Goal: Task Accomplishment & Management: Manage account settings

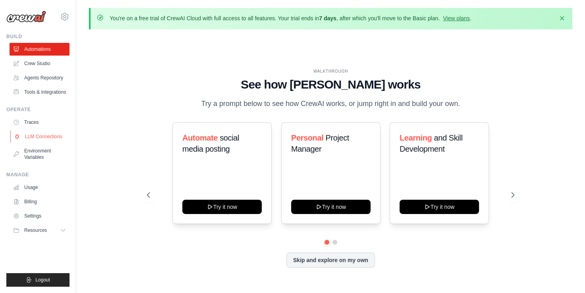
click at [41, 140] on link "LLM Connections" at bounding box center [40, 136] width 60 height 13
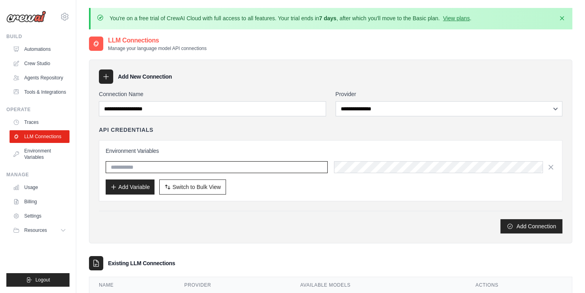
click at [215, 167] on input "text" at bounding box center [217, 167] width 222 height 12
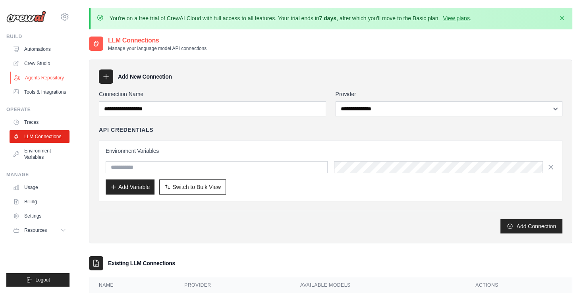
click at [42, 77] on link "Agents Repository" at bounding box center [40, 77] width 60 height 13
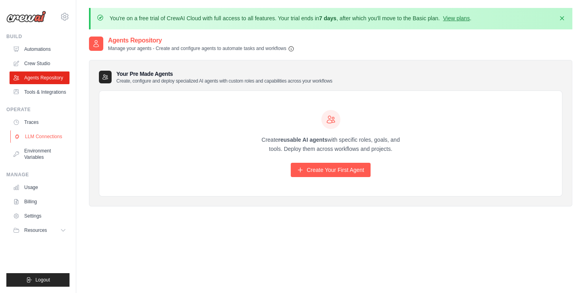
click at [36, 137] on link "LLM Connections" at bounding box center [40, 136] width 60 height 13
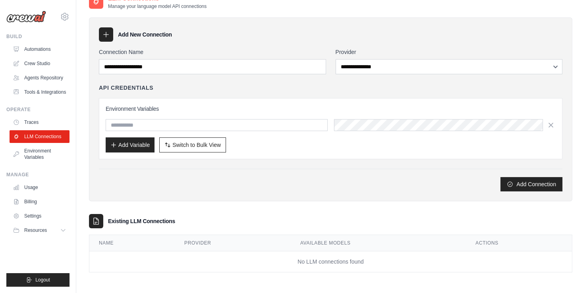
scroll to position [43, 0]
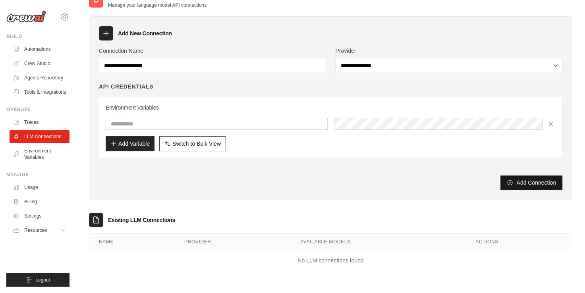
click at [523, 184] on button "Add Connection" at bounding box center [531, 182] width 62 height 14
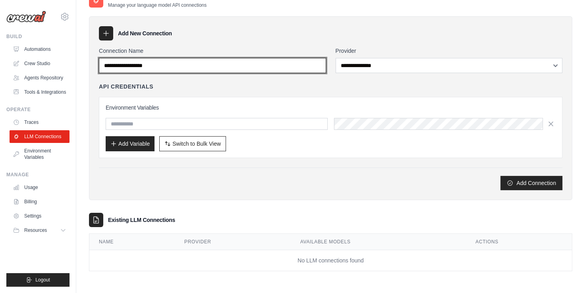
click at [248, 69] on input "Connection Name" at bounding box center [212, 65] width 227 height 15
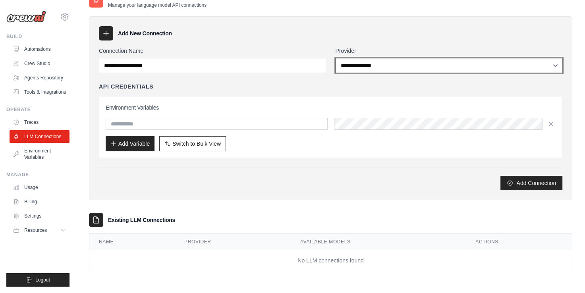
click at [408, 59] on select "**********" at bounding box center [448, 65] width 227 height 15
click at [335, 58] on select "**********" at bounding box center [448, 65] width 227 height 15
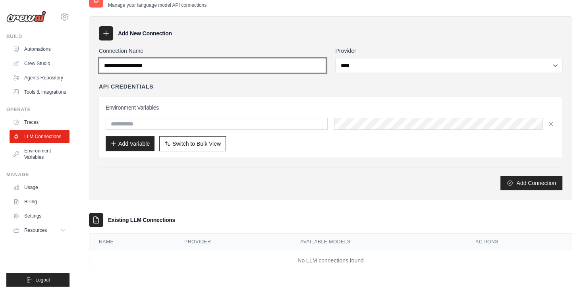
click at [247, 64] on input "Connection Name" at bounding box center [212, 65] width 227 height 15
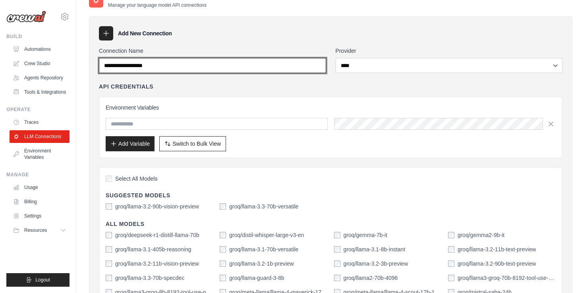
click at [247, 64] on input "Connection Name" at bounding box center [212, 65] width 227 height 15
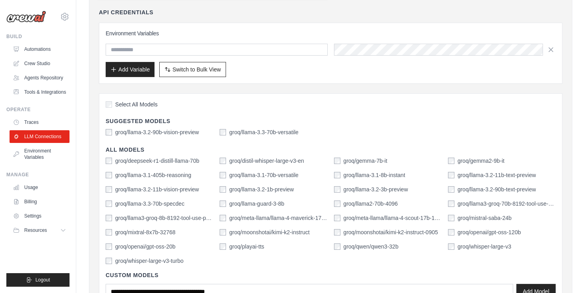
scroll to position [123, 0]
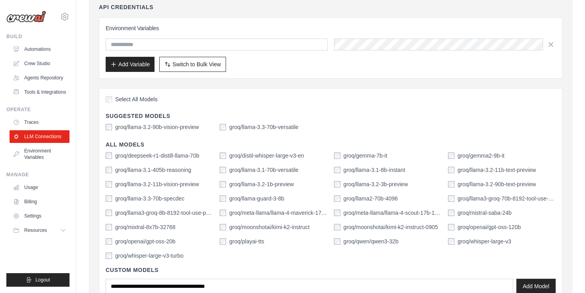
click at [115, 96] on span "Select All Models" at bounding box center [136, 99] width 42 height 8
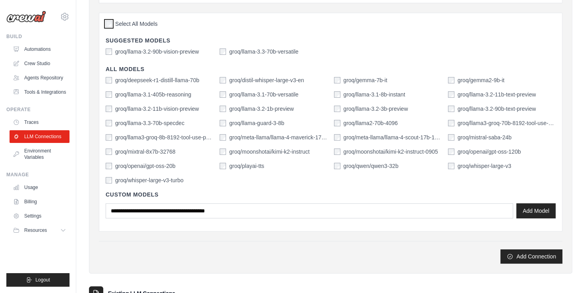
scroll to position [202, 0]
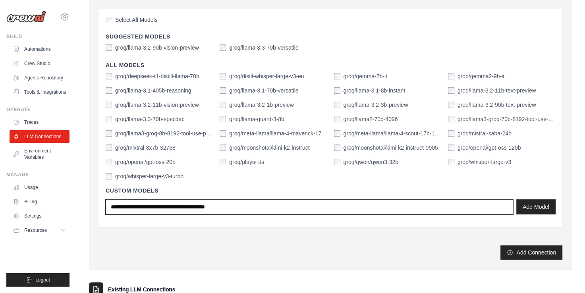
click at [165, 202] on input "text" at bounding box center [309, 206] width 407 height 15
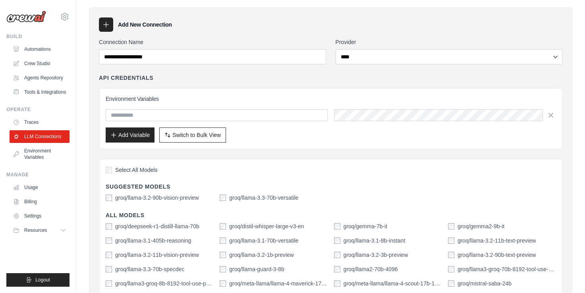
scroll to position [0, 0]
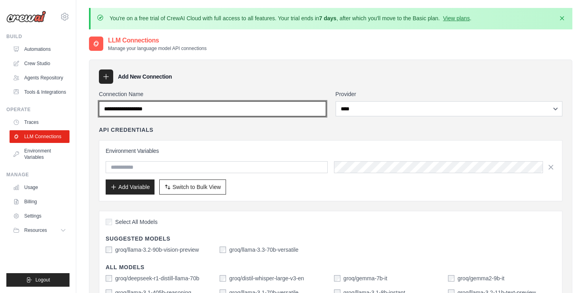
click at [137, 115] on input "Connection Name" at bounding box center [212, 108] width 227 height 15
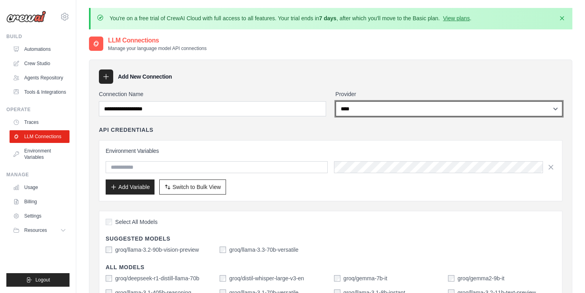
click at [355, 106] on select "**********" at bounding box center [448, 108] width 227 height 15
select select "******"
click at [335, 101] on select "**********" at bounding box center [448, 108] width 227 height 15
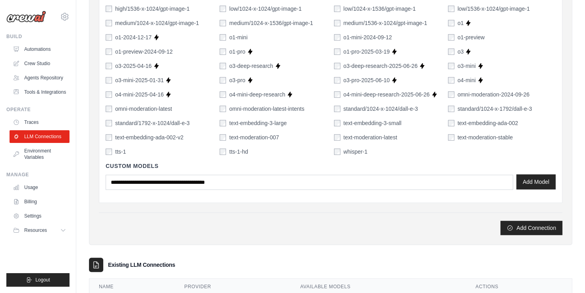
scroll to position [556, 0]
click at [529, 183] on button "Add Model" at bounding box center [535, 181] width 39 height 15
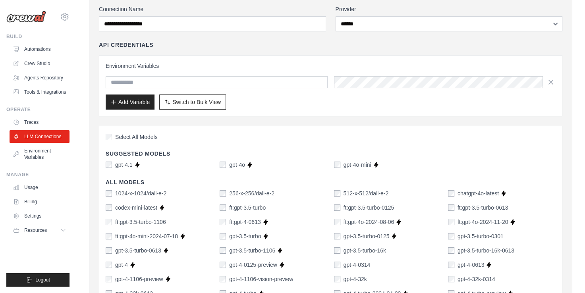
scroll to position [40, 0]
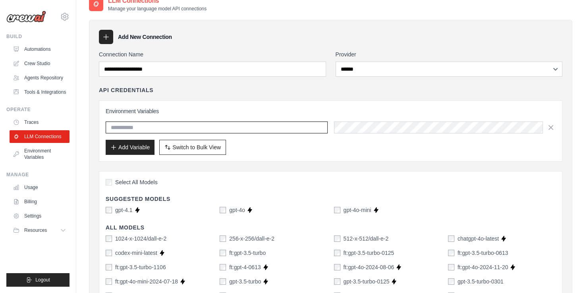
click at [140, 126] on input "text" at bounding box center [217, 127] width 222 height 12
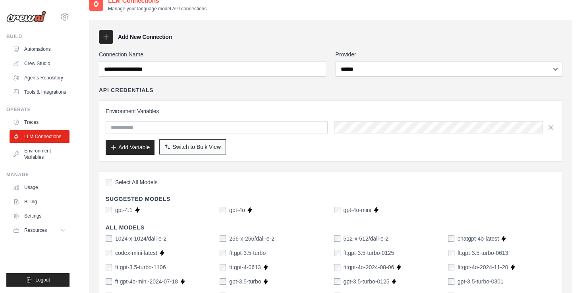
click at [211, 149] on span "Switch to Bulk View" at bounding box center [196, 147] width 48 height 8
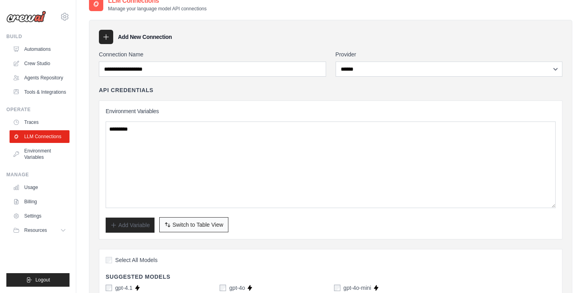
click at [189, 230] on button "Switch to Bulk View Switch to Table View" at bounding box center [193, 224] width 69 height 15
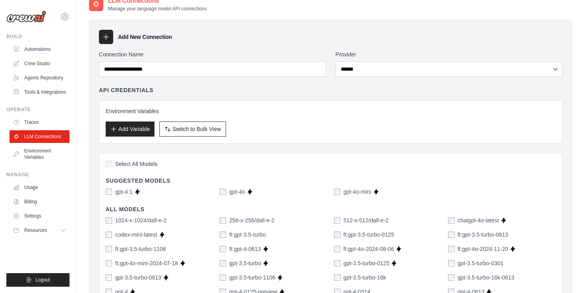
click at [125, 134] on button "Add Variable" at bounding box center [130, 128] width 49 height 15
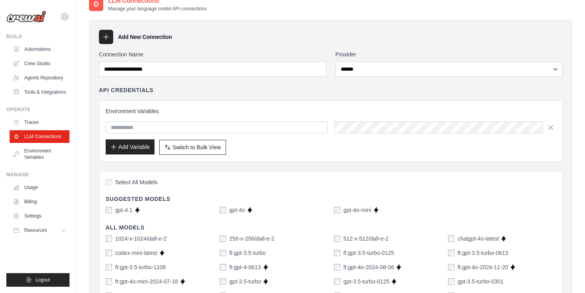
click at [139, 143] on button "Add Variable" at bounding box center [130, 146] width 49 height 15
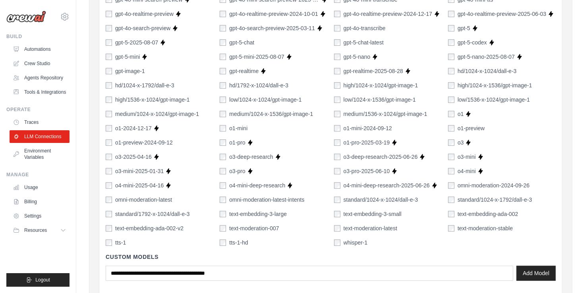
scroll to position [516, 0]
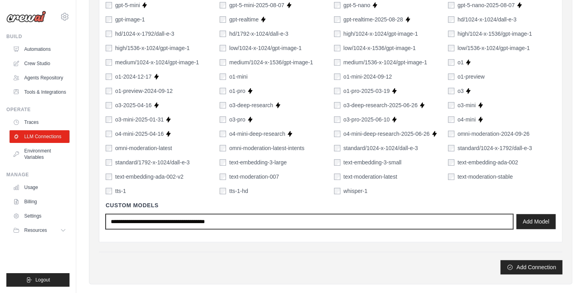
click at [176, 227] on input "text" at bounding box center [309, 221] width 407 height 15
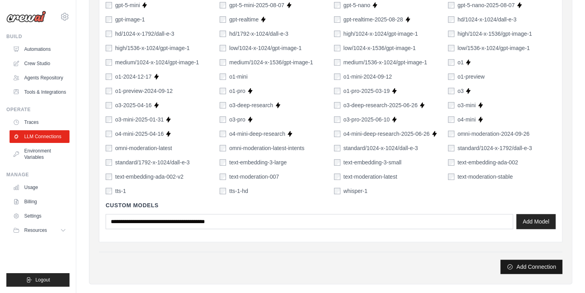
click at [512, 266] on icon "submit" at bounding box center [510, 267] width 6 height 6
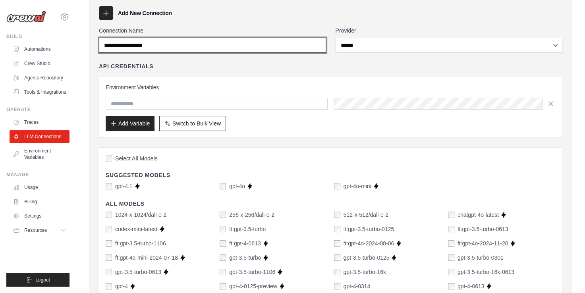
scroll to position [21, 0]
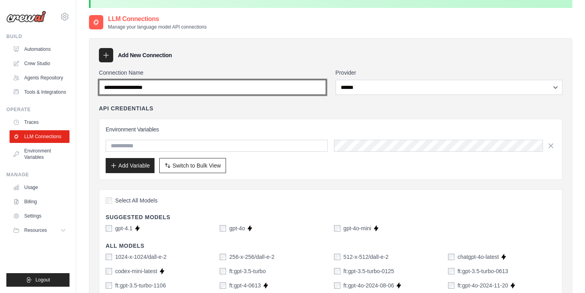
click at [184, 90] on input "Connection Name" at bounding box center [212, 87] width 227 height 15
click at [144, 89] on input "Connection Name" at bounding box center [212, 87] width 227 height 15
paste input "**********"
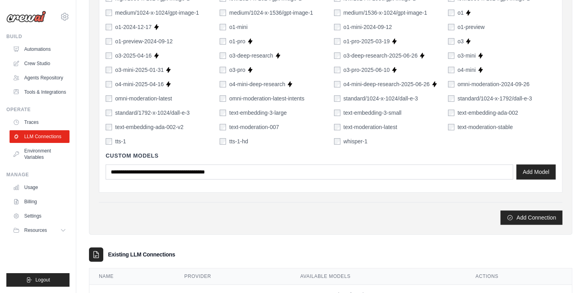
scroll to position [597, 0]
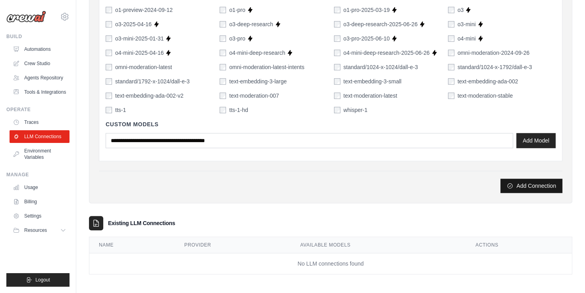
type input "**********"
click at [529, 187] on button "Add Connection" at bounding box center [531, 186] width 62 height 14
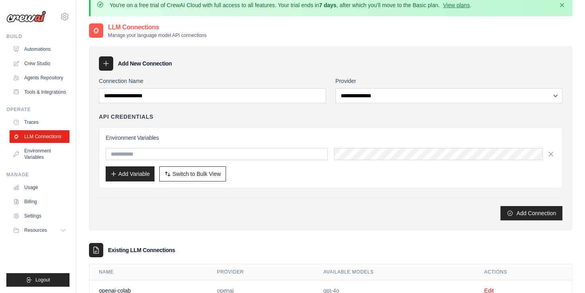
scroll to position [70, 0]
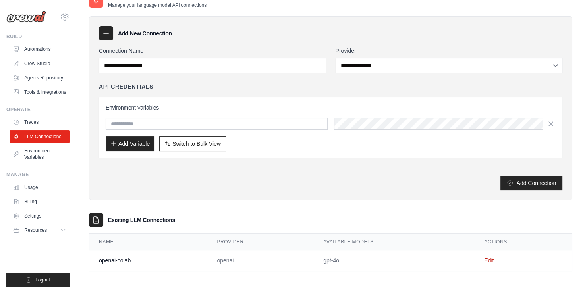
click at [200, 261] on td "openai-colab" at bounding box center [148, 260] width 118 height 21
click at [486, 260] on link "Edit" at bounding box center [489, 260] width 10 height 6
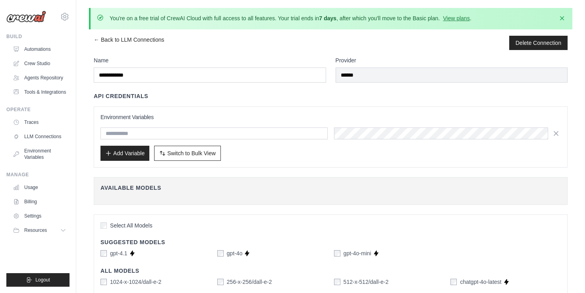
click at [333, 135] on div at bounding box center [330, 133] width 460 height 12
click at [275, 133] on input "text" at bounding box center [213, 133] width 227 height 12
click at [148, 131] on input "text" at bounding box center [213, 133] width 227 height 12
click at [29, 153] on link "Environment Variables" at bounding box center [40, 153] width 60 height 19
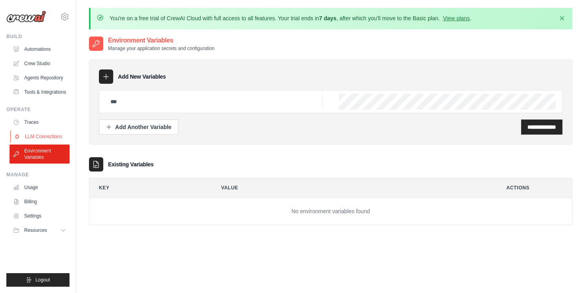
click at [43, 137] on link "LLM Connections" at bounding box center [40, 136] width 60 height 13
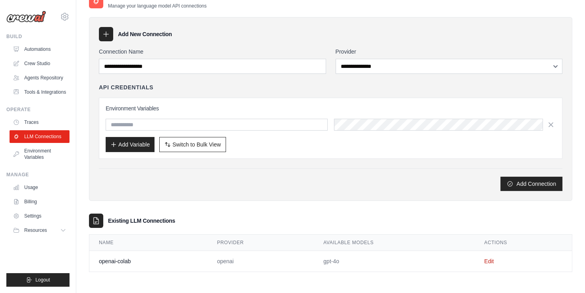
scroll to position [43, 0]
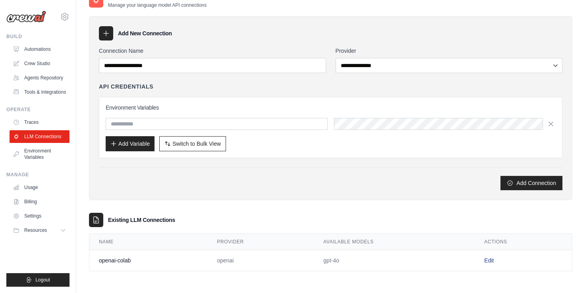
click at [488, 259] on link "Edit" at bounding box center [489, 260] width 10 height 6
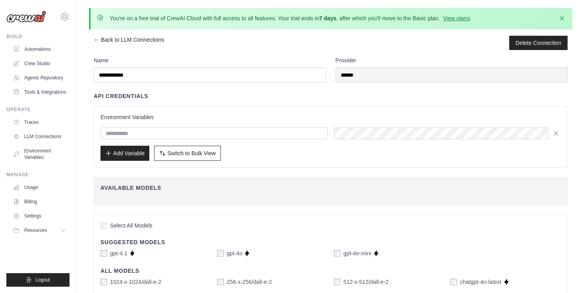
click at [178, 118] on h3 "Environment Variables" at bounding box center [330, 117] width 460 height 8
click at [175, 131] on input "text" at bounding box center [213, 133] width 227 height 12
